Goal: Information Seeking & Learning: Learn about a topic

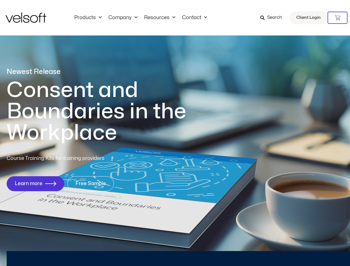
click at [175, 133] on h1 "Consent and Boundaries in the Workplace" at bounding box center [108, 111] width 202 height 64
click at [337, 18] on icon at bounding box center [337, 18] width 6 height 6
